Goal: Communication & Community: Participate in discussion

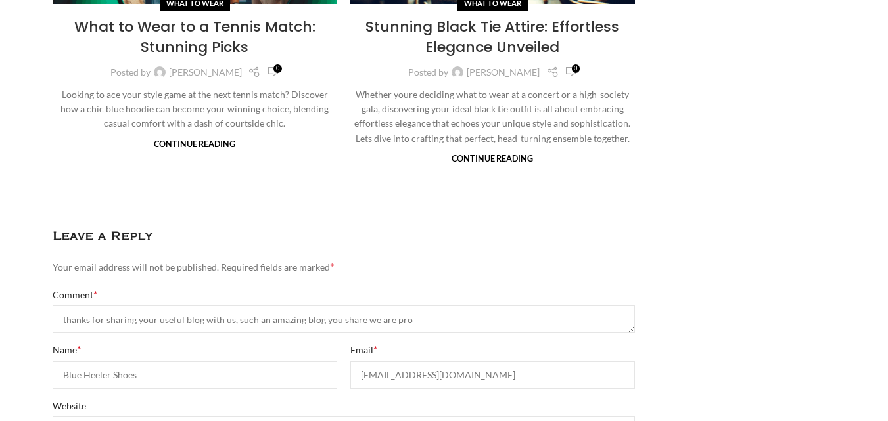
scroll to position [7, 0]
paste textarea "Blue Heeler Around the World Why Aussie-Style Shoes Are Winning [GEOGRAPHIC_DAT…"
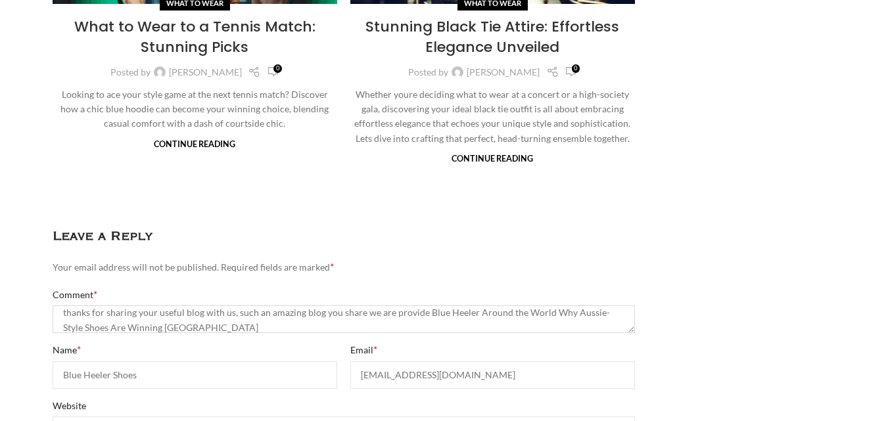
scroll to position [8, 0]
paste textarea "<a href="[URL][DOMAIN_NAME]">Designer Chelsea boots</a>"
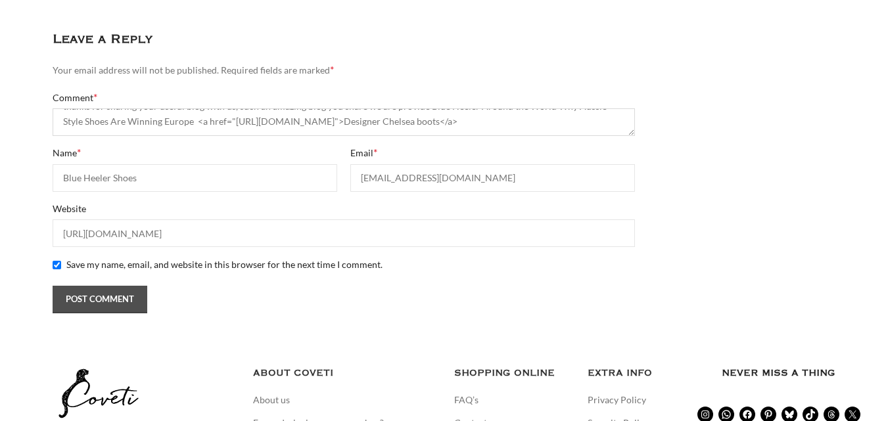
type textarea "thanks for sharing your useful blog with us, such an amazing blog you share we …"
click at [96, 286] on input "Post Comment" at bounding box center [100, 300] width 95 height 28
